Goal: Navigation & Orientation: Find specific page/section

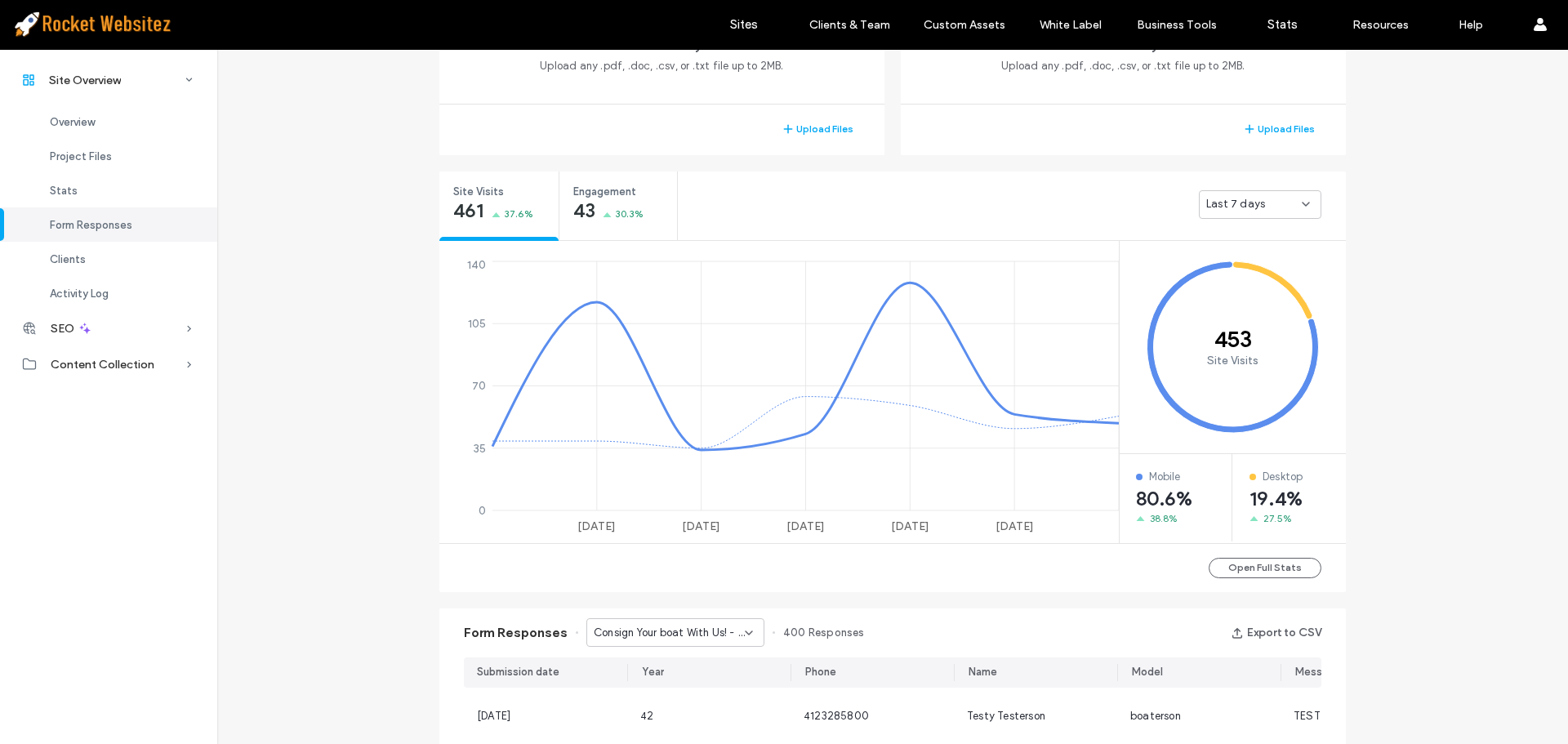
scroll to position [490, 0]
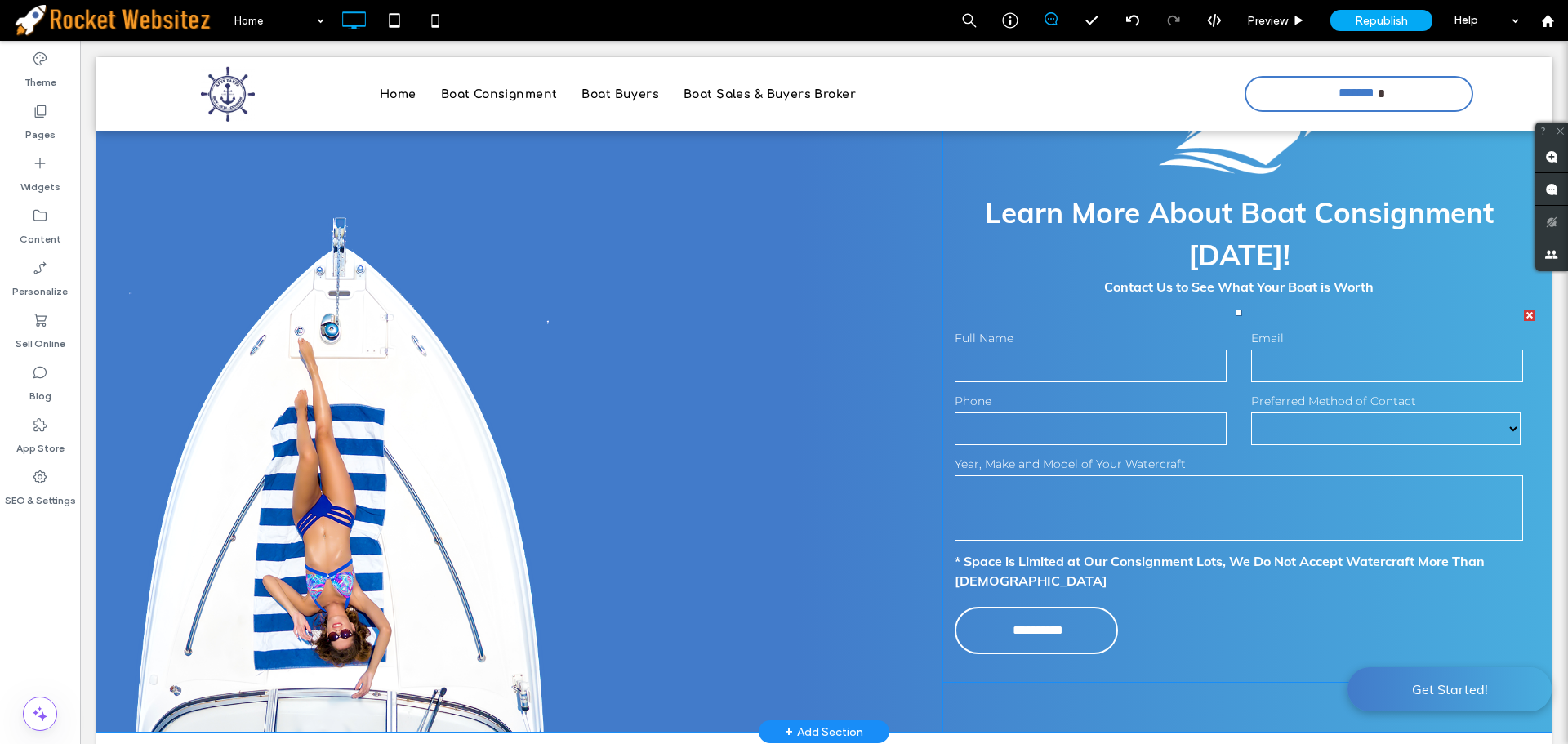
scroll to position [2770, 0]
click at [1330, 416] on select "***** ***** ****" at bounding box center [1386, 429] width 270 height 32
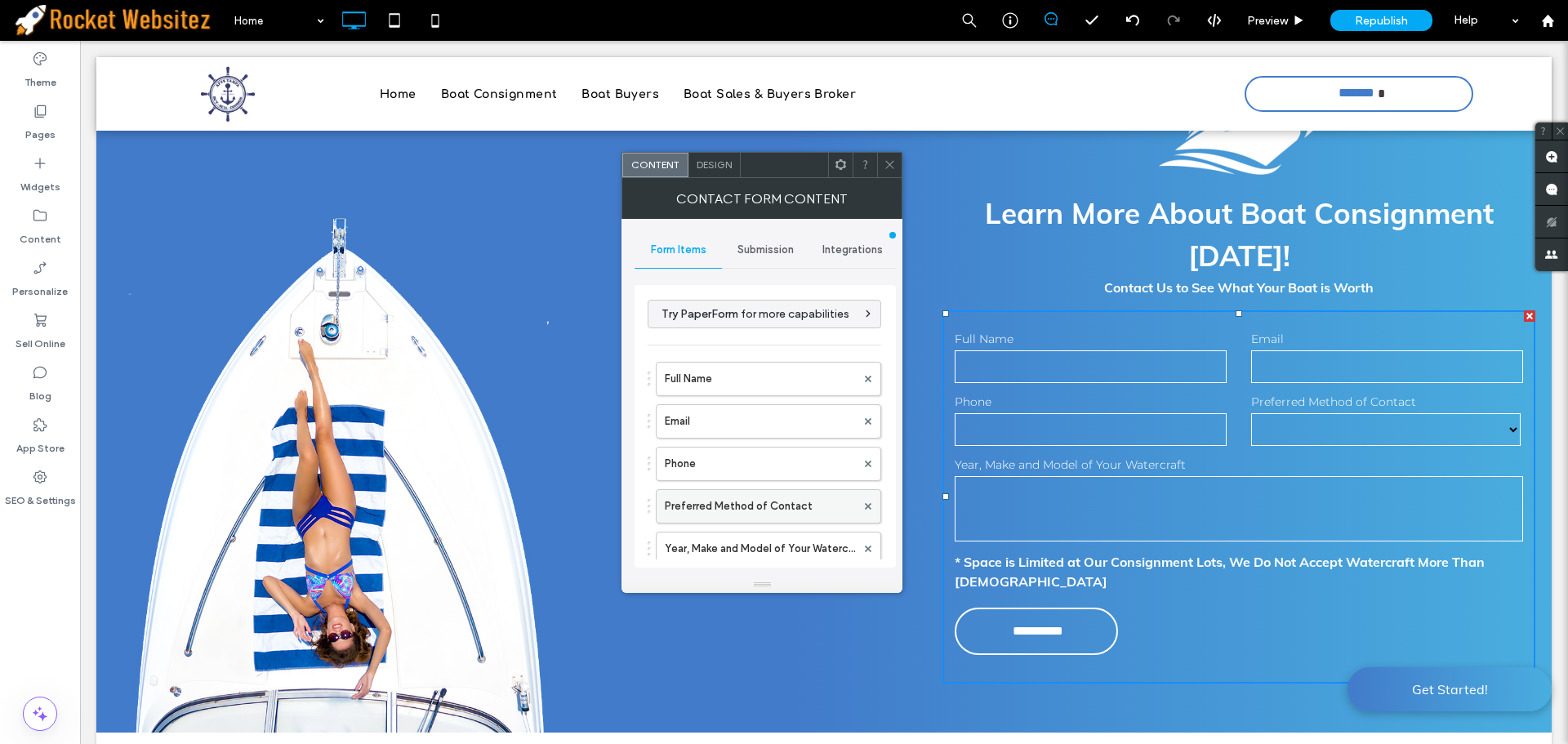
click at [815, 515] on label "Preferred Method of Contact" at bounding box center [760, 506] width 191 height 32
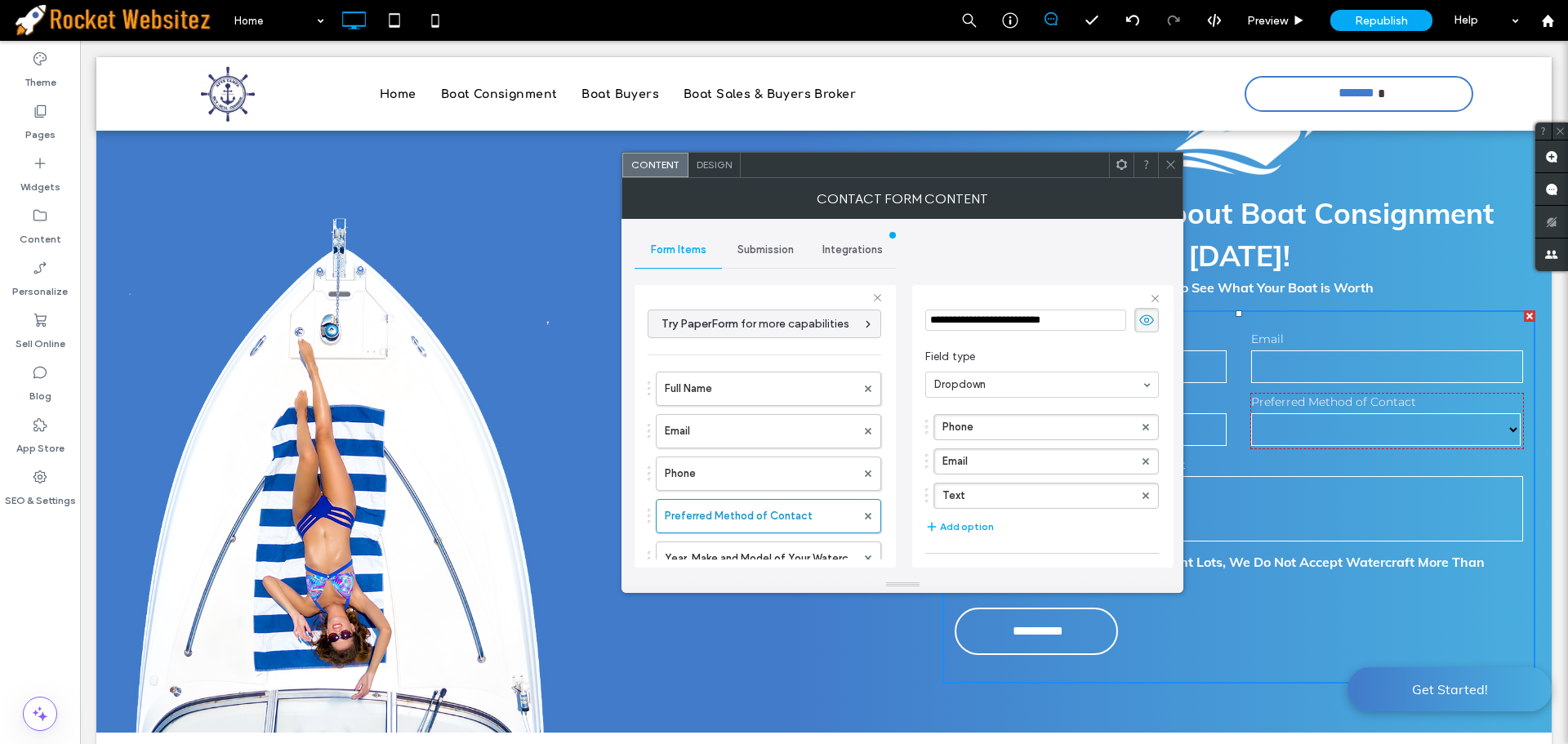
scroll to position [82, 0]
click at [1173, 162] on icon at bounding box center [1170, 164] width 12 height 12
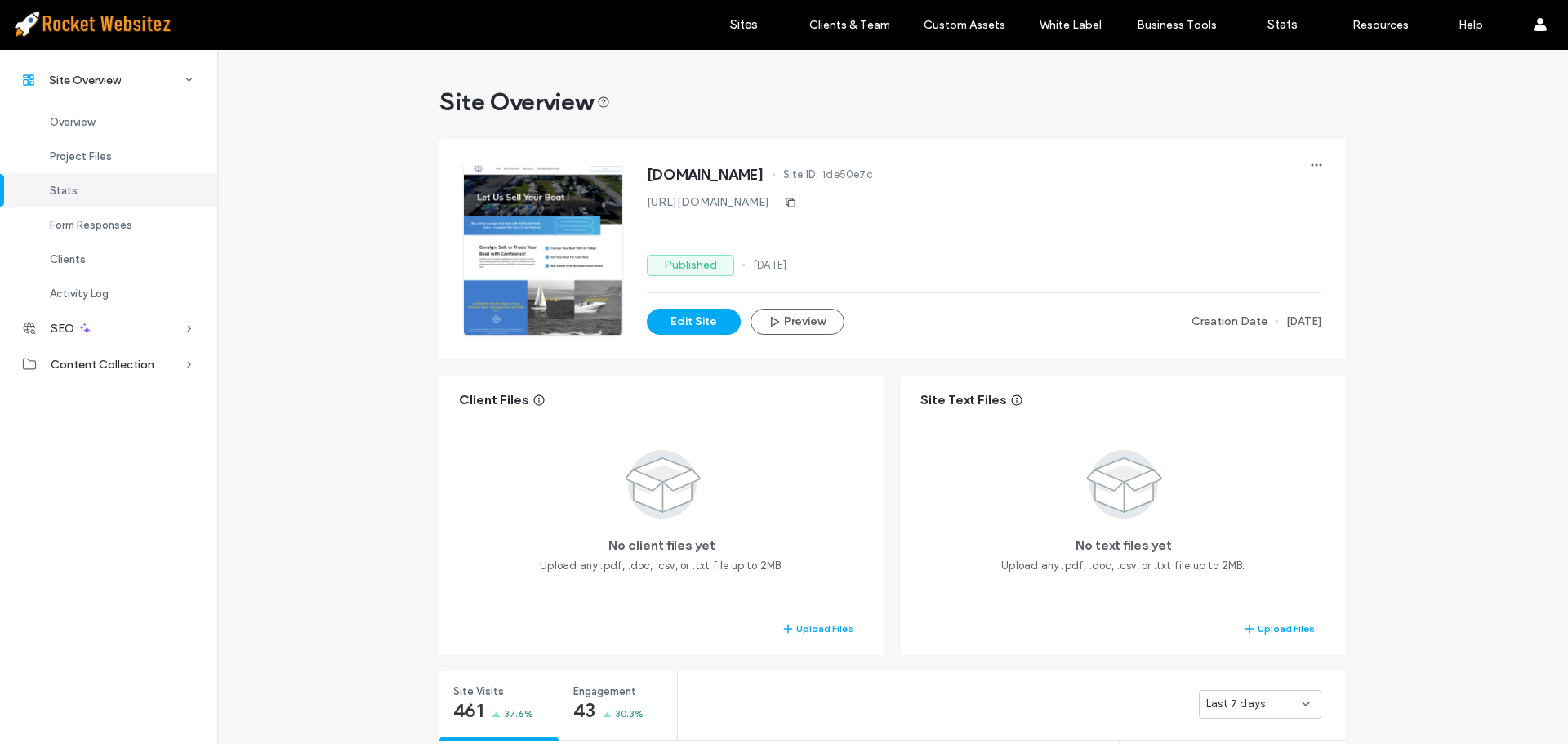
scroll to position [653, 0]
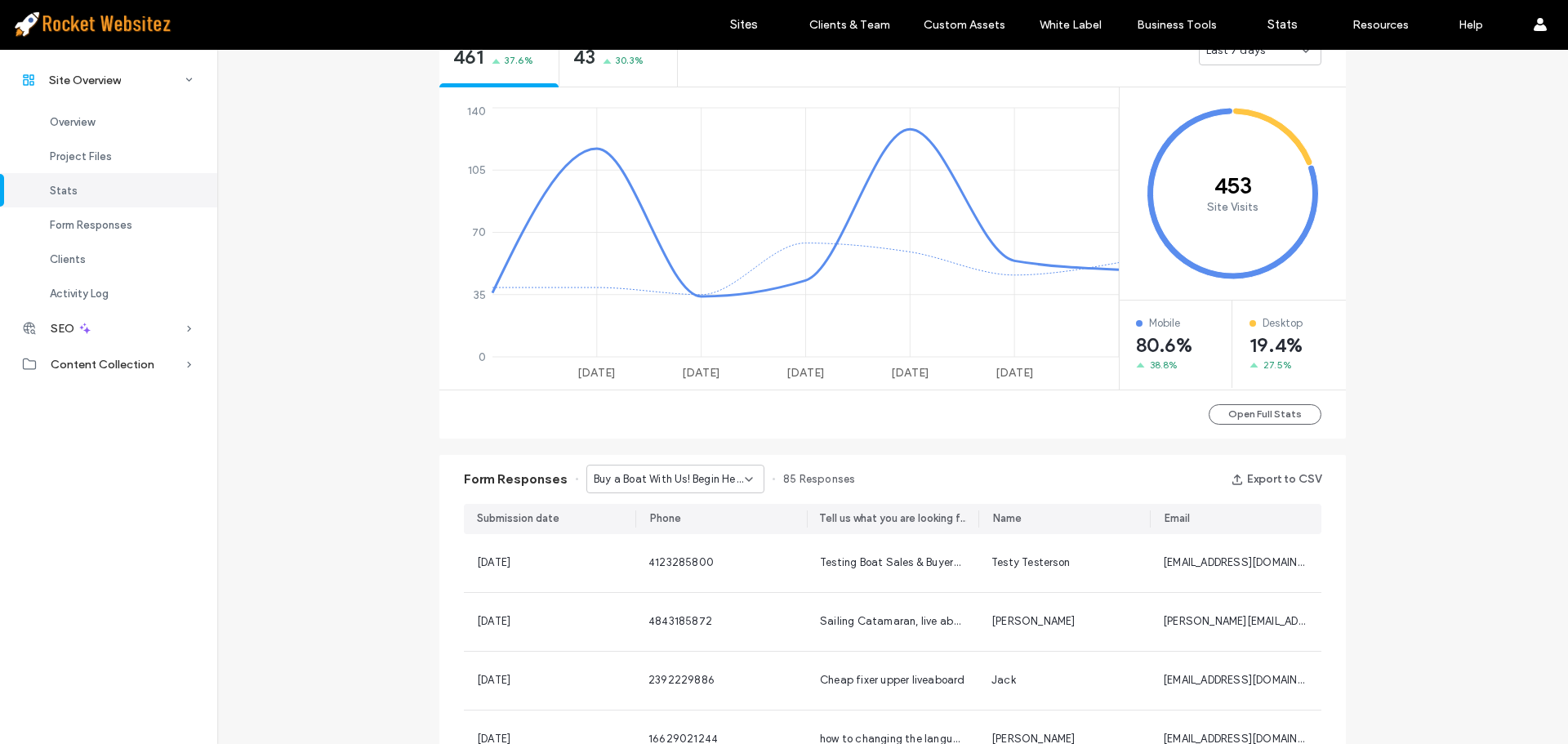
click at [692, 480] on span "Buy a Boat With Us! Begin Here - Boat Sales & Buyers Broker page" at bounding box center [670, 479] width 151 height 16
click at [689, 531] on span "Sell Your Boat Today! - Boat Buyers page" at bounding box center [664, 536] width 156 height 16
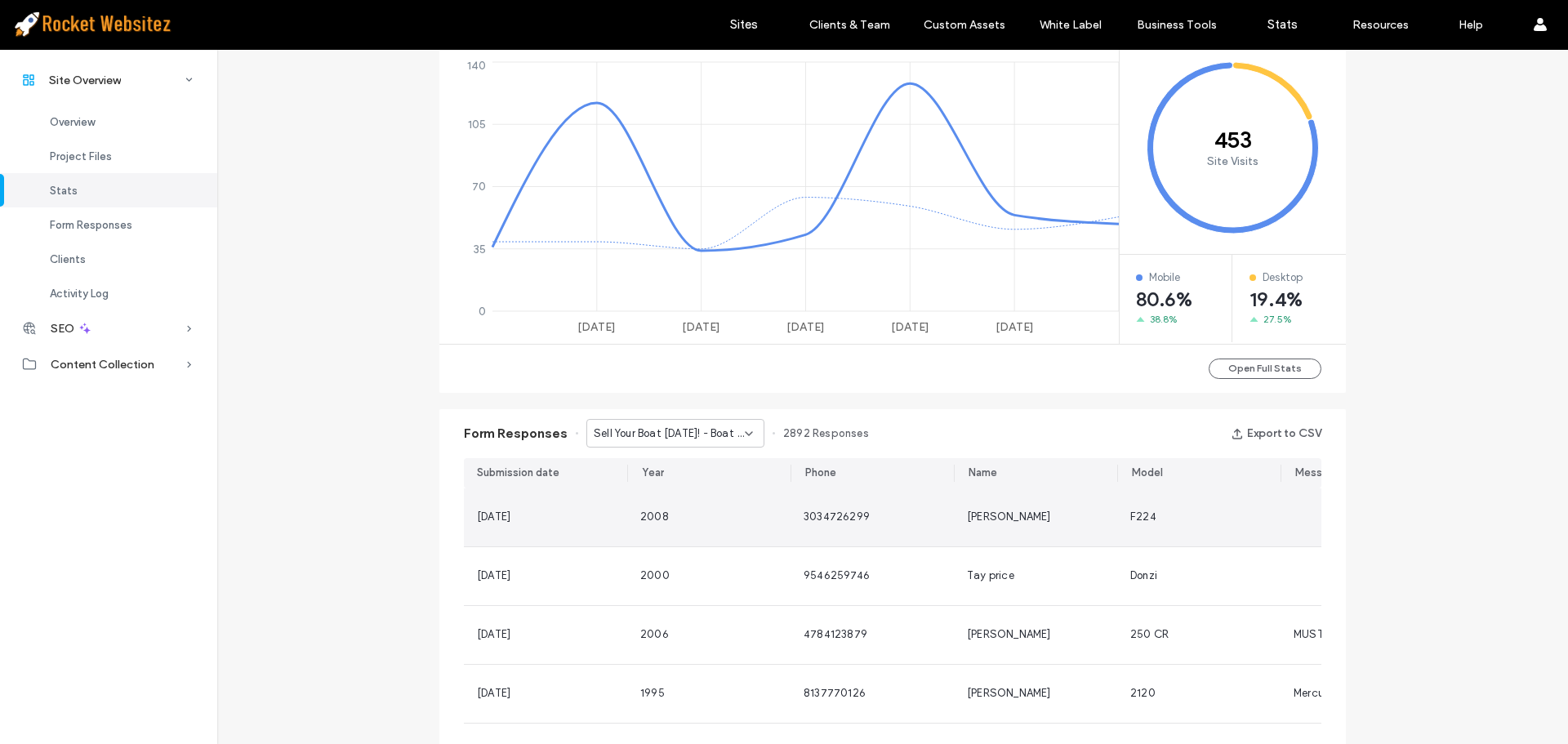
scroll to position [735, 0]
